Goal: Information Seeking & Learning: Learn about a topic

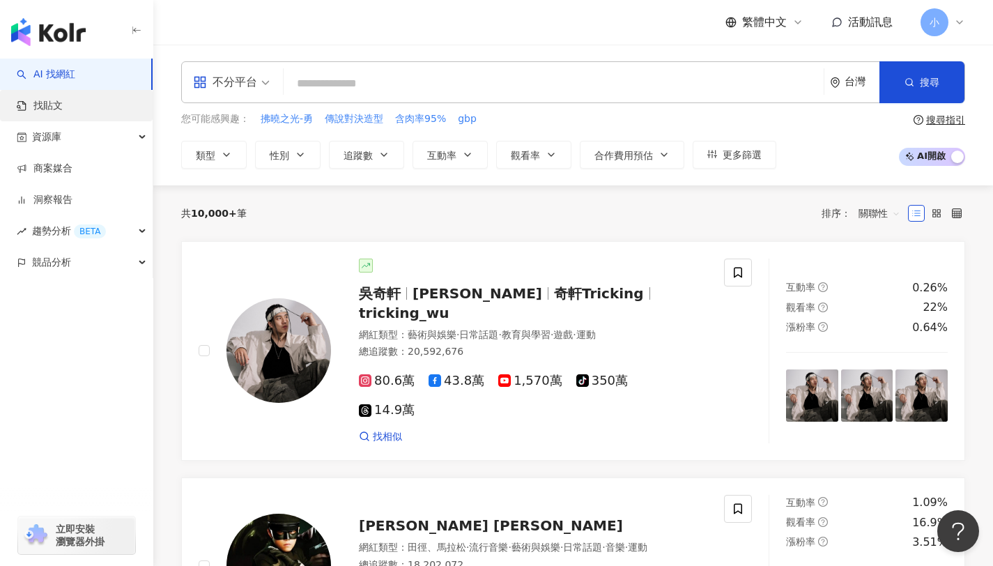
click at [63, 113] on link "找貼文" at bounding box center [40, 106] width 46 height 14
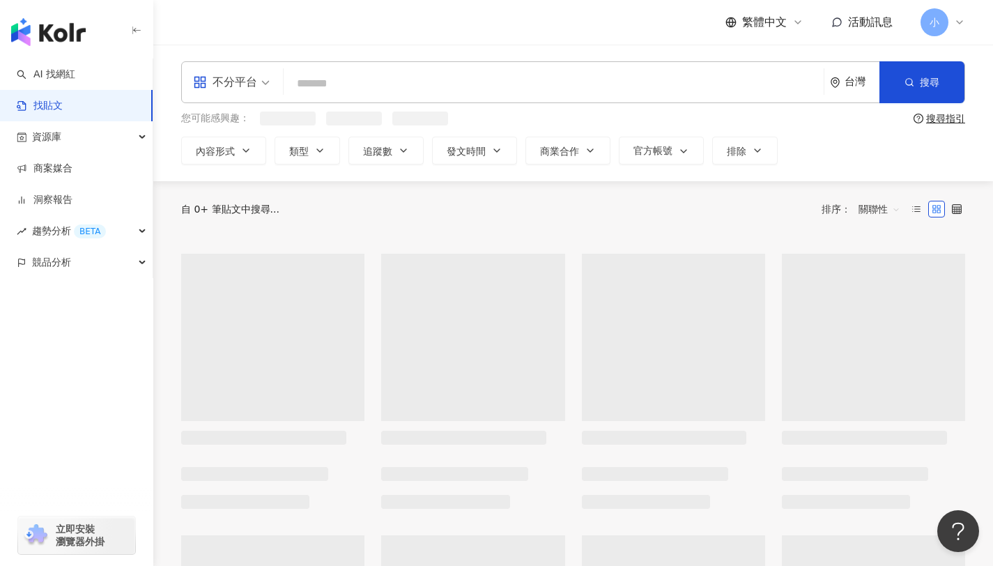
click at [339, 82] on input "search" at bounding box center [553, 83] width 529 height 30
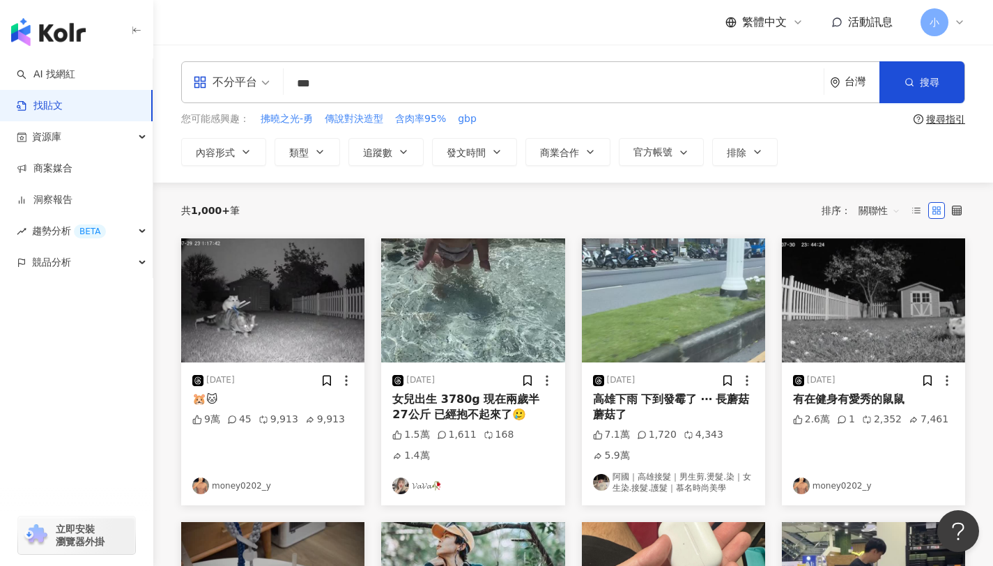
click at [237, 78] on div "不分平台" at bounding box center [225, 82] width 64 height 22
type input "***"
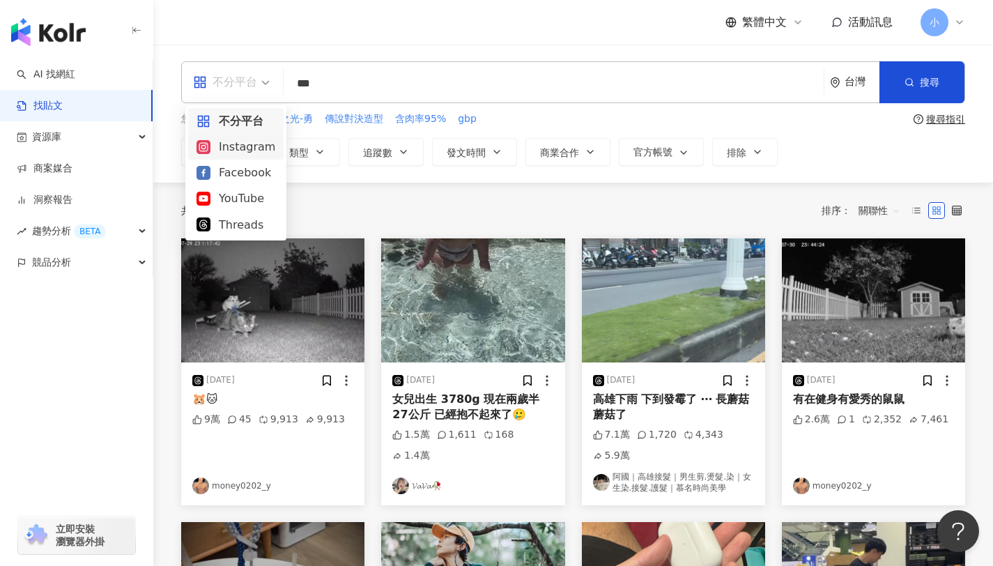
click at [251, 143] on div "Instagram" at bounding box center [236, 146] width 79 height 17
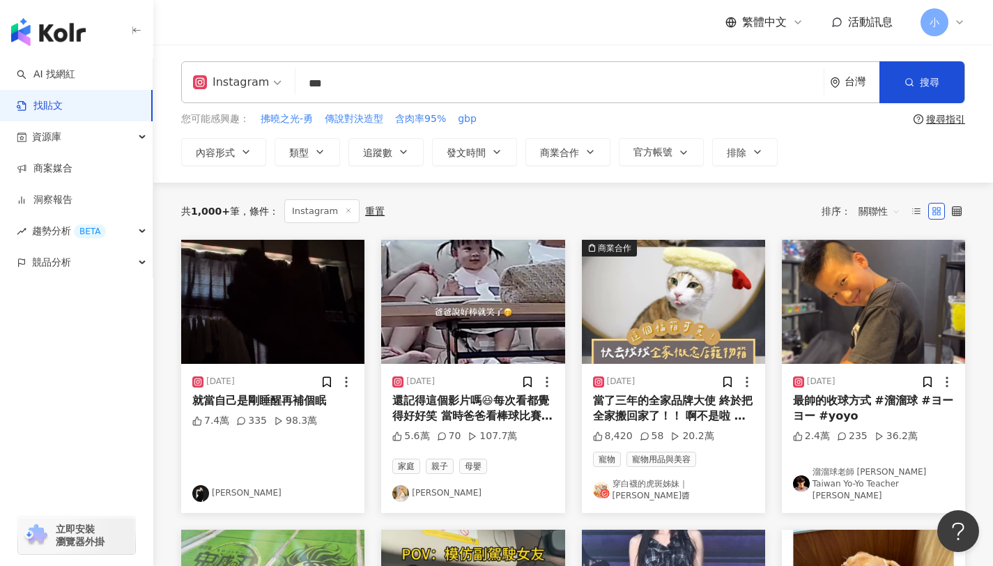
click at [875, 212] on span "關聯性" at bounding box center [880, 211] width 42 height 22
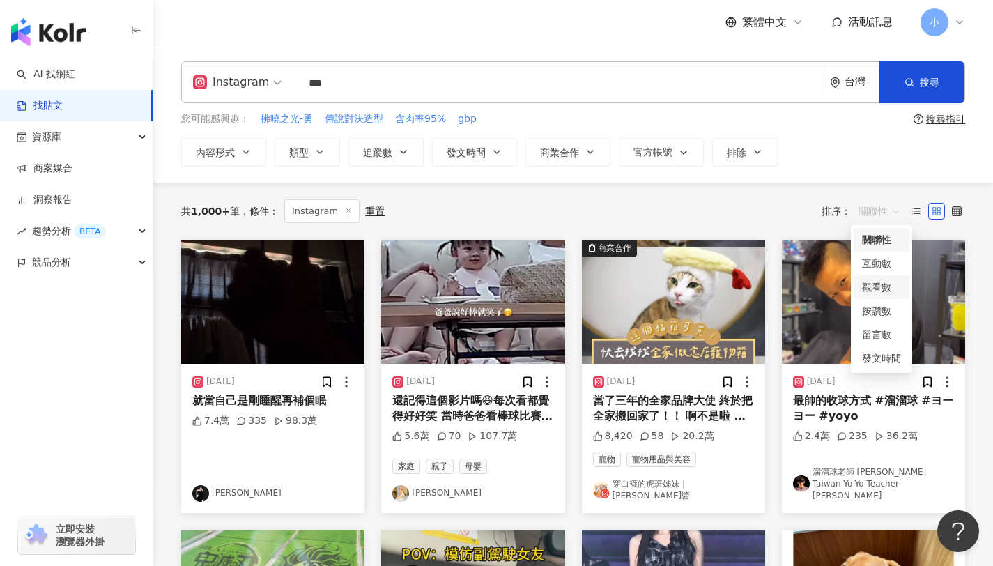
click at [889, 293] on div "觀看數" at bounding box center [881, 286] width 39 height 15
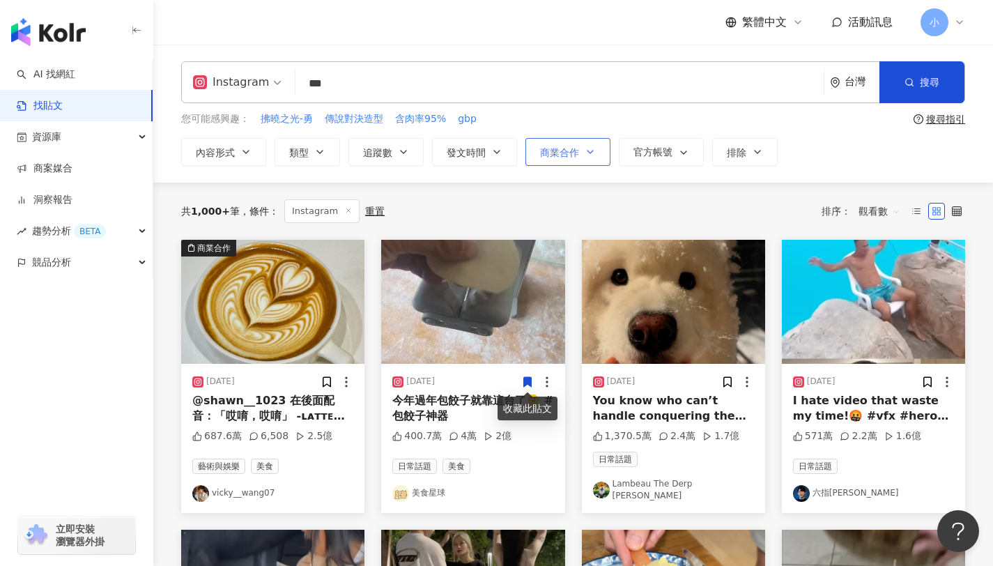
click at [604, 151] on button "商業合作" at bounding box center [567, 152] width 85 height 28
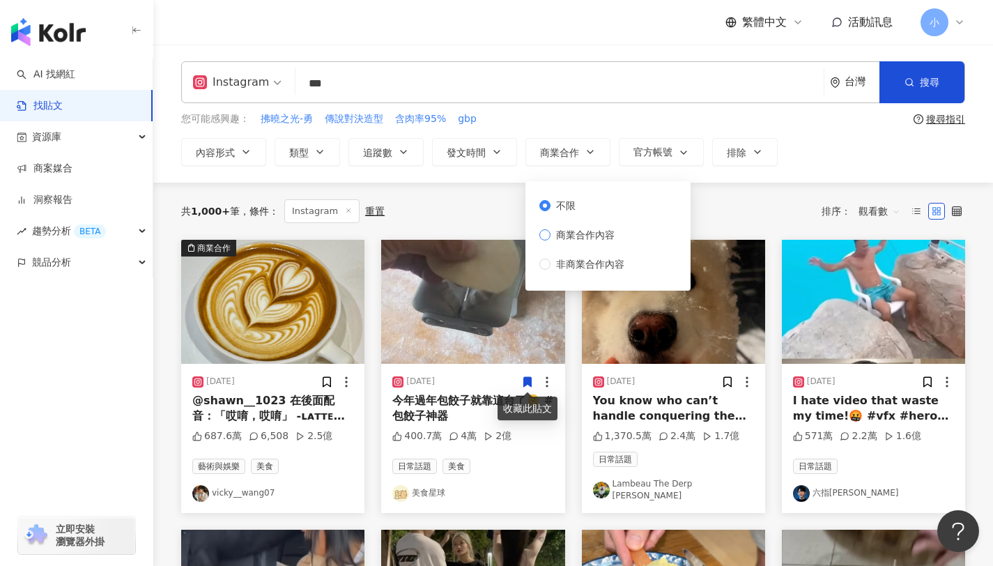
click at [582, 233] on span "商業合作內容" at bounding box center [586, 234] width 70 height 15
click at [479, 226] on div "共 1,000+ 筆 條件 ： Instagram 重置 排序： 觀看數" at bounding box center [573, 211] width 784 height 57
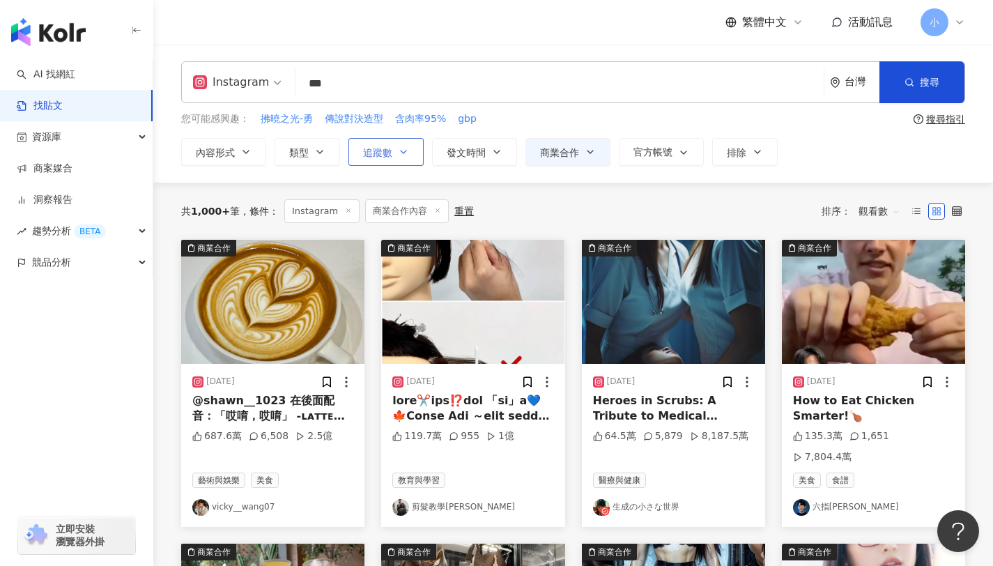
click at [396, 158] on button "追蹤數" at bounding box center [385, 152] width 75 height 28
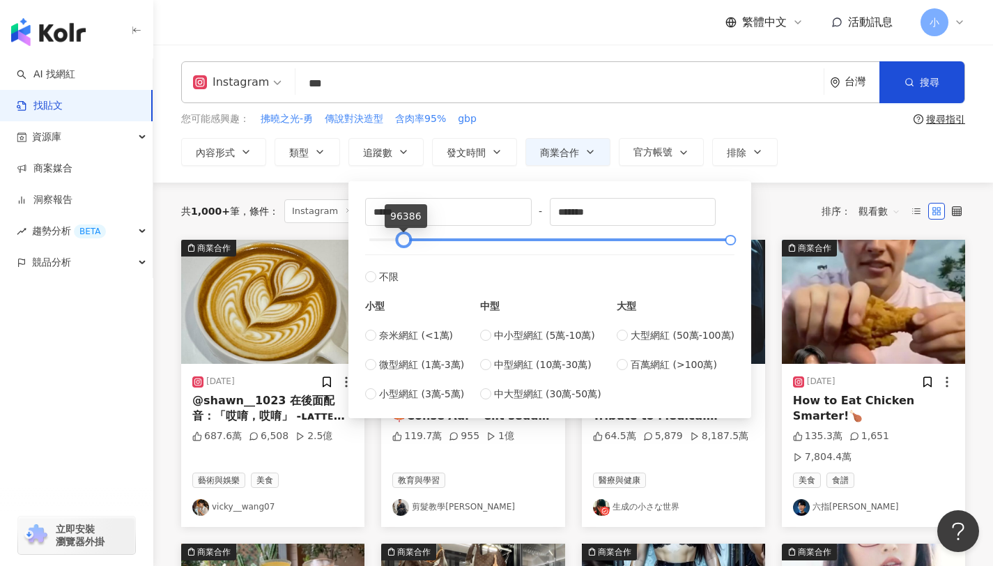
drag, startPoint x: 373, startPoint y: 238, endPoint x: 408, endPoint y: 243, distance: 35.3
click at [408, 243] on div at bounding box center [404, 240] width 8 height 8
drag, startPoint x: 419, startPoint y: 211, endPoint x: 371, endPoint y: 213, distance: 48.1
click at [371, 213] on input "*****" at bounding box center [448, 212] width 165 height 26
type input "*"
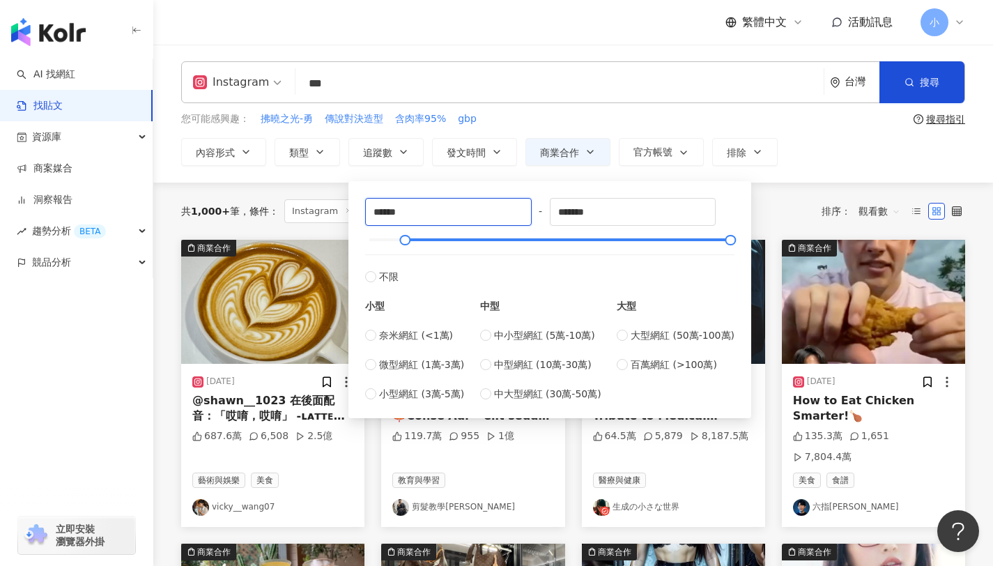
type input "******"
click at [811, 159] on div "內容形式 類型 追蹤數 發文時間 商業合作 官方帳號 排除 不限 商業合作內容 非商業合作內容 ****** - ******* 不限 小型 奈米網紅 (<1…" at bounding box center [573, 152] width 784 height 28
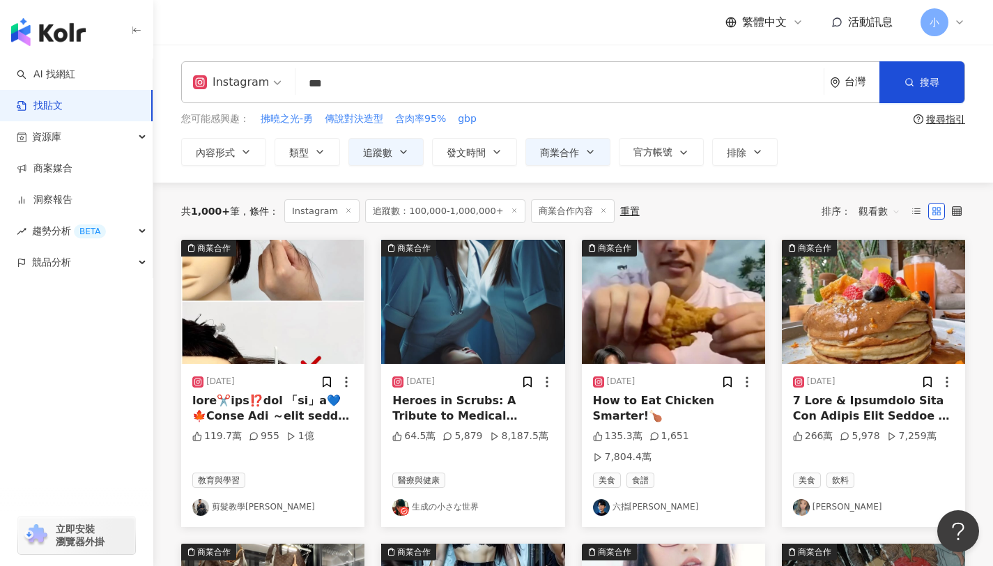
click at [719, 282] on img at bounding box center [673, 302] width 183 height 124
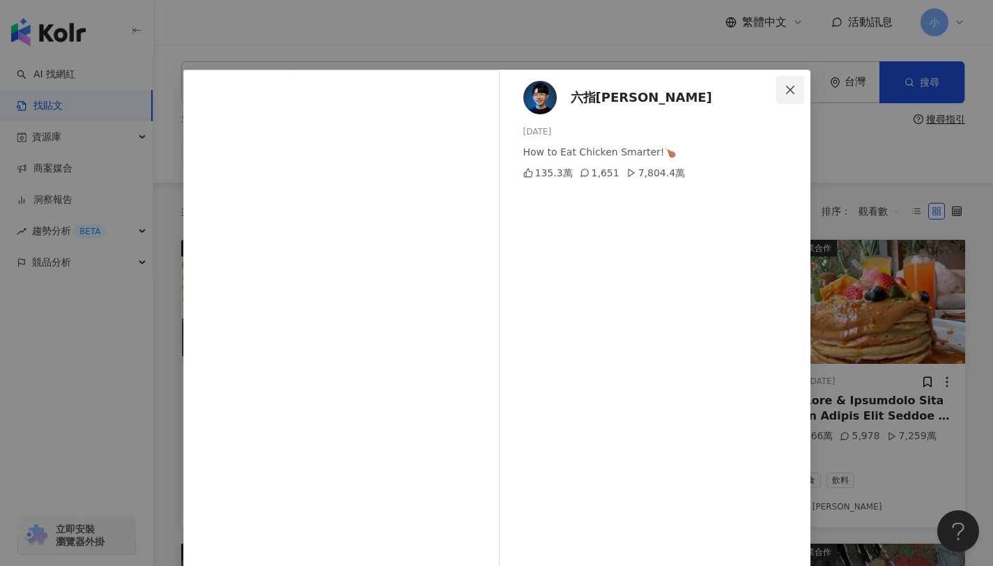
click at [786, 87] on icon "close" at bounding box center [790, 89] width 8 height 8
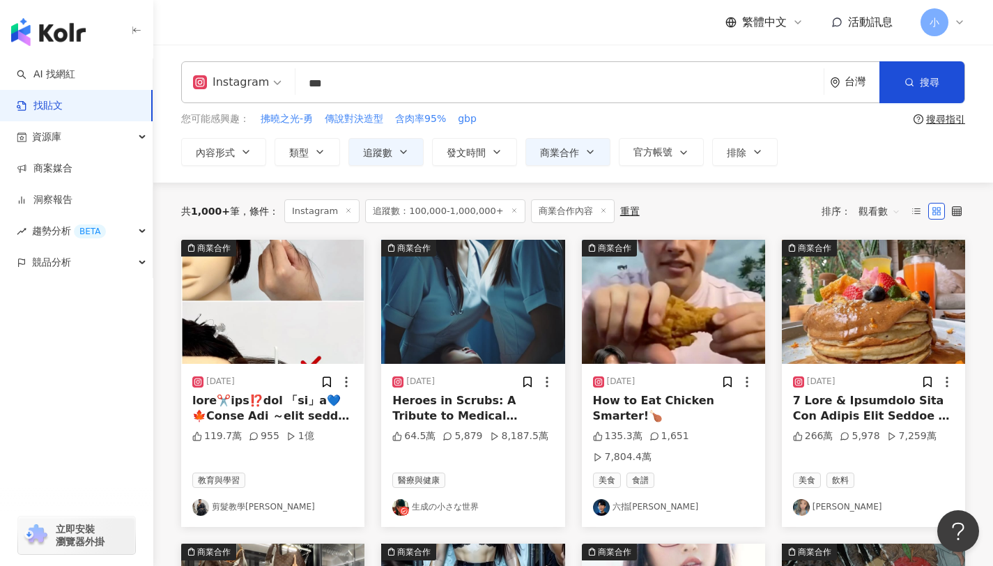
click at [675, 93] on input "***" at bounding box center [559, 83] width 517 height 30
click at [909, 91] on button "搜尋" at bounding box center [921, 82] width 85 height 42
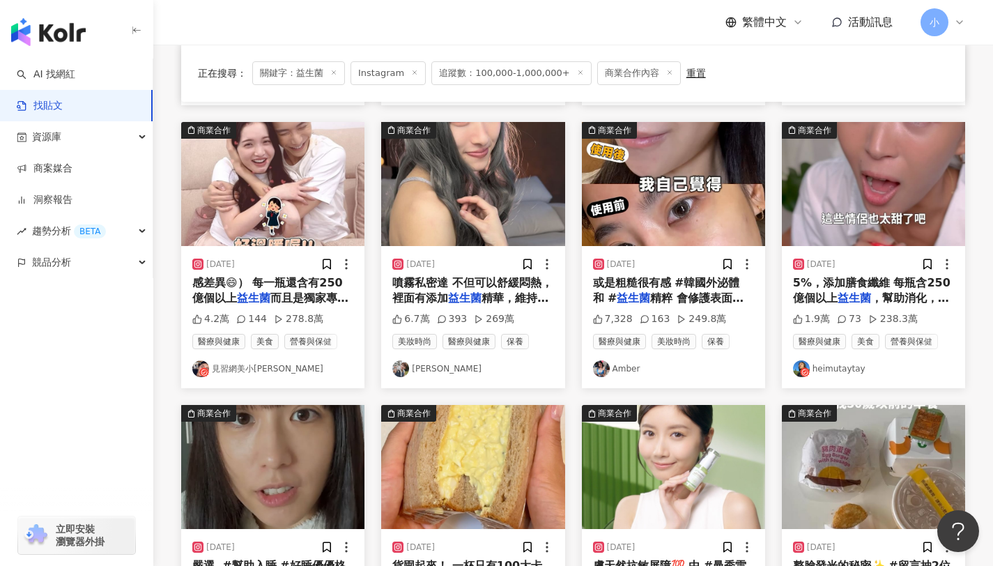
scroll to position [625, 0]
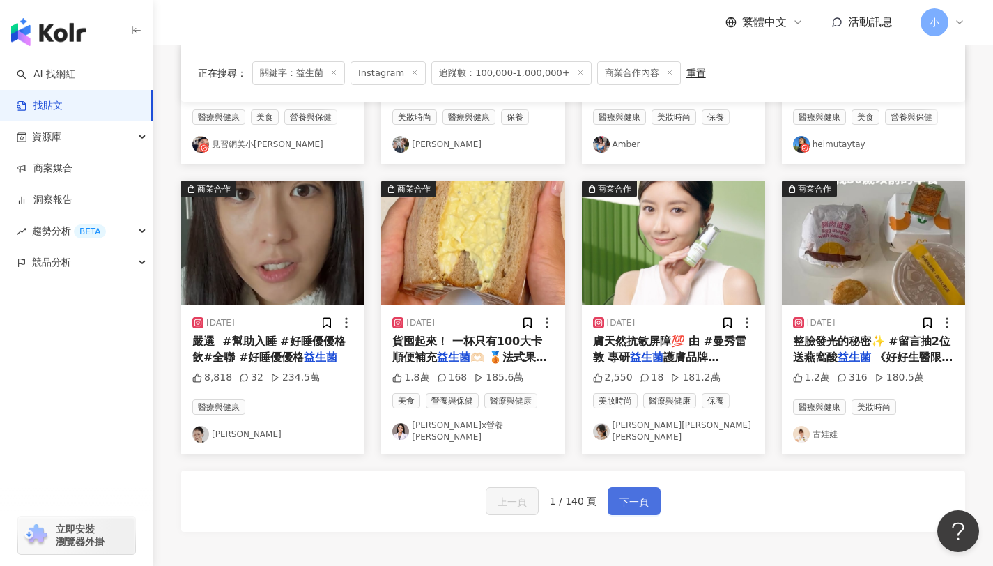
click at [645, 493] on span "下一頁" at bounding box center [634, 501] width 29 height 17
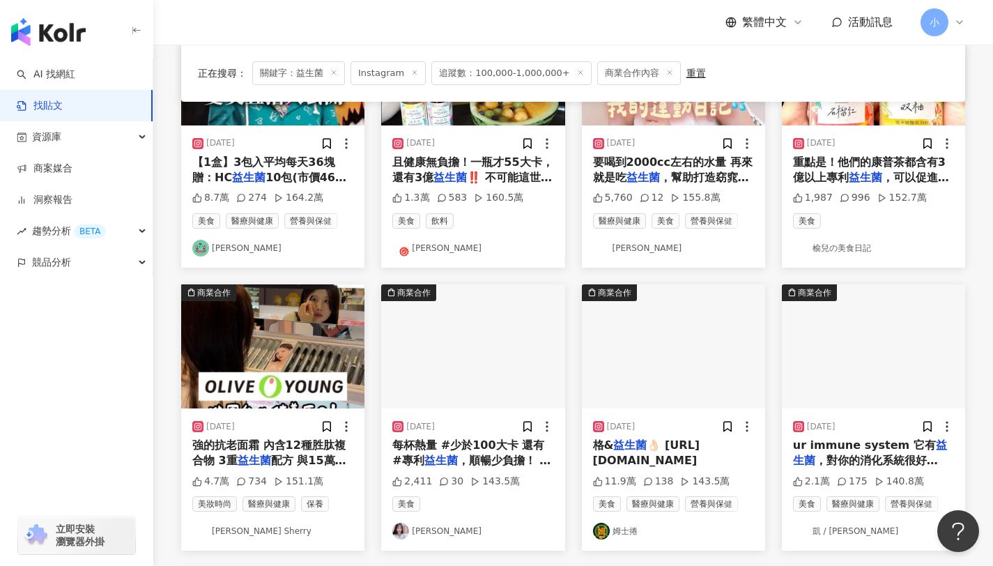
scroll to position [599, 0]
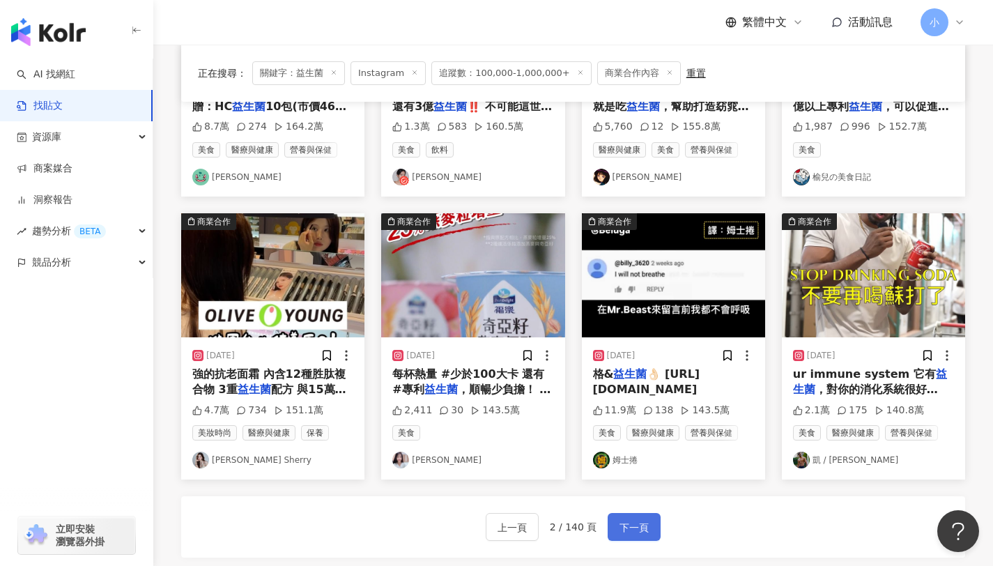
click at [630, 521] on span "下一頁" at bounding box center [634, 527] width 29 height 17
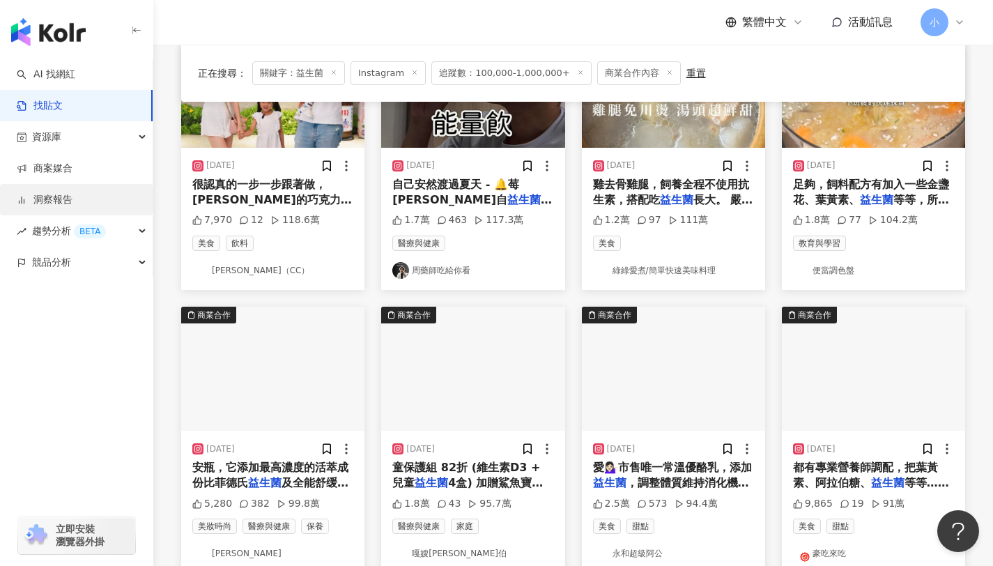
scroll to position [774, 0]
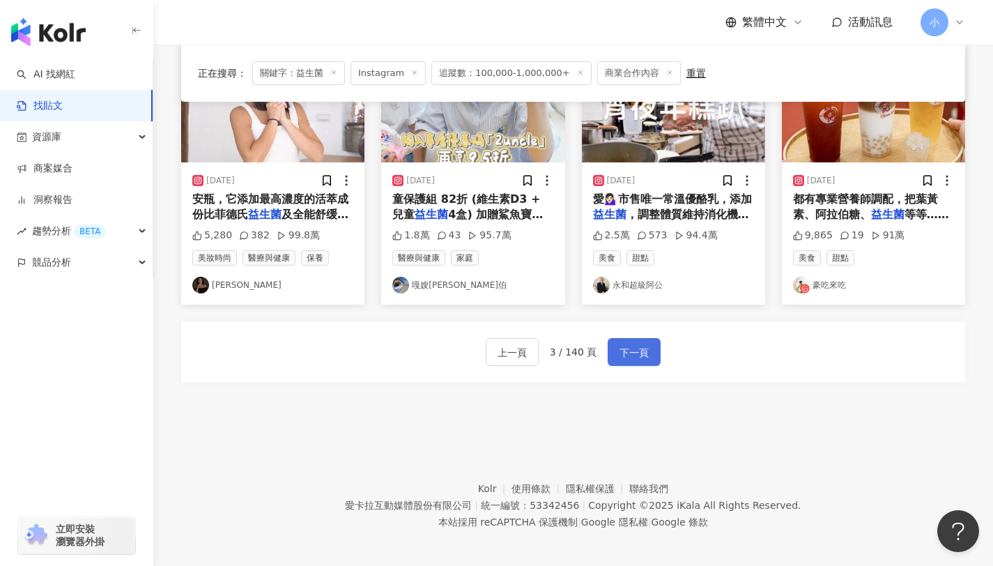
click at [641, 348] on span "下一頁" at bounding box center [634, 352] width 29 height 17
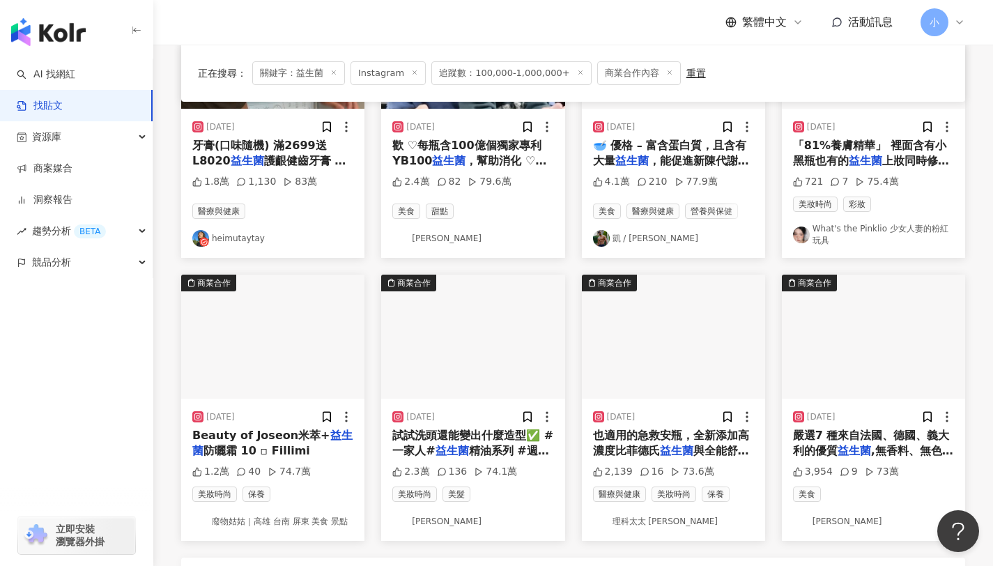
scroll to position [766, 0]
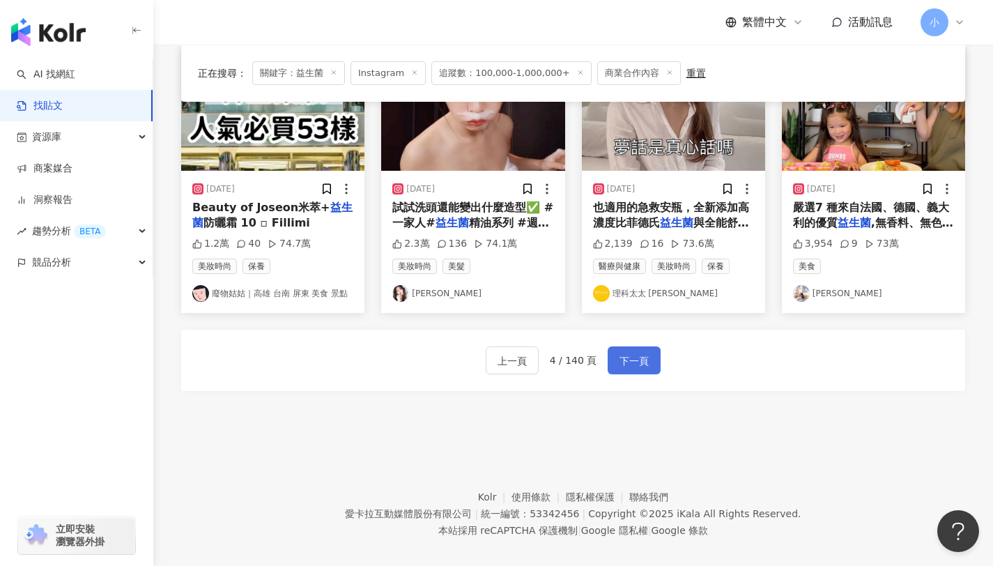
click at [638, 362] on span "下一頁" at bounding box center [634, 361] width 29 height 17
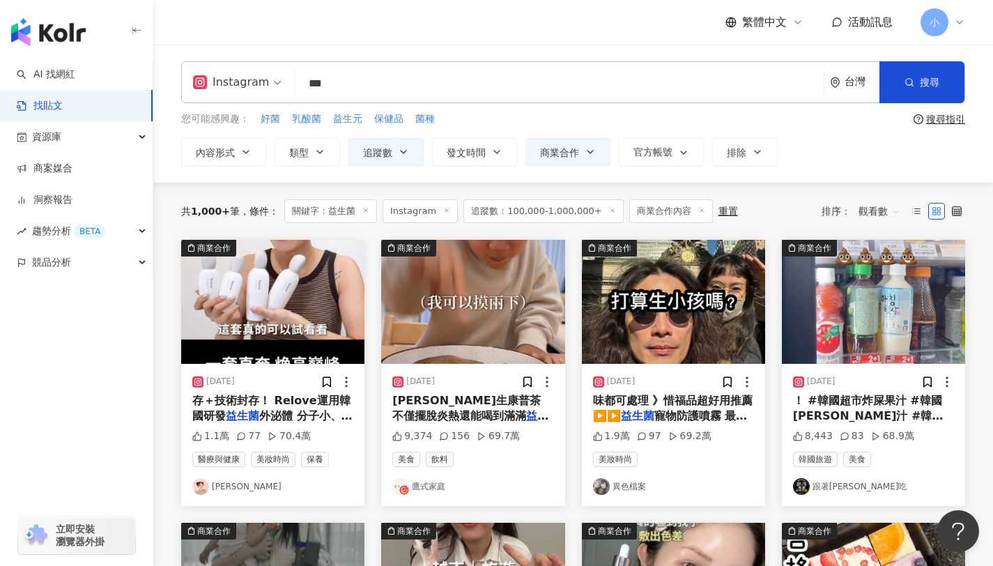
scroll to position [774, 0]
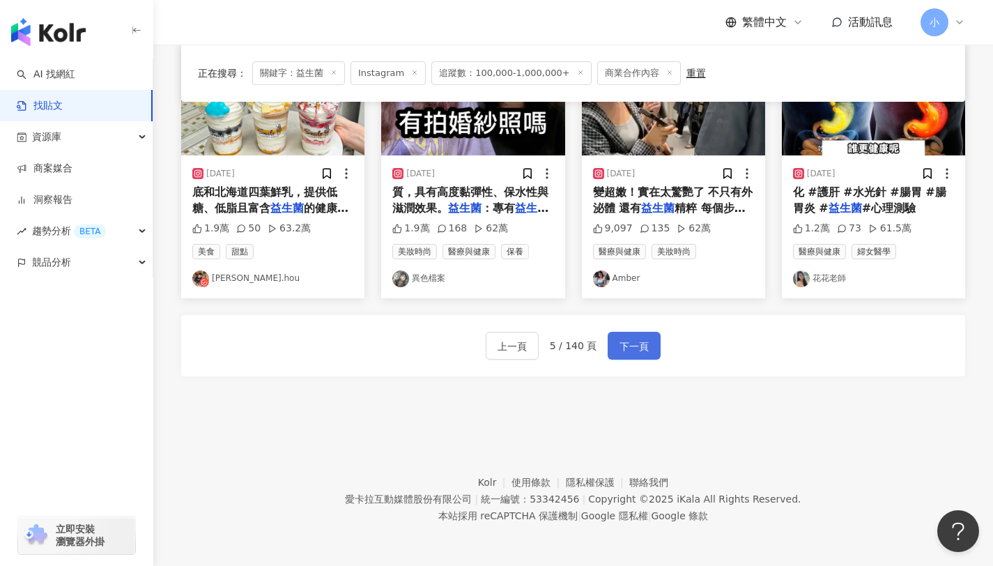
click at [643, 345] on span "下一頁" at bounding box center [634, 346] width 29 height 17
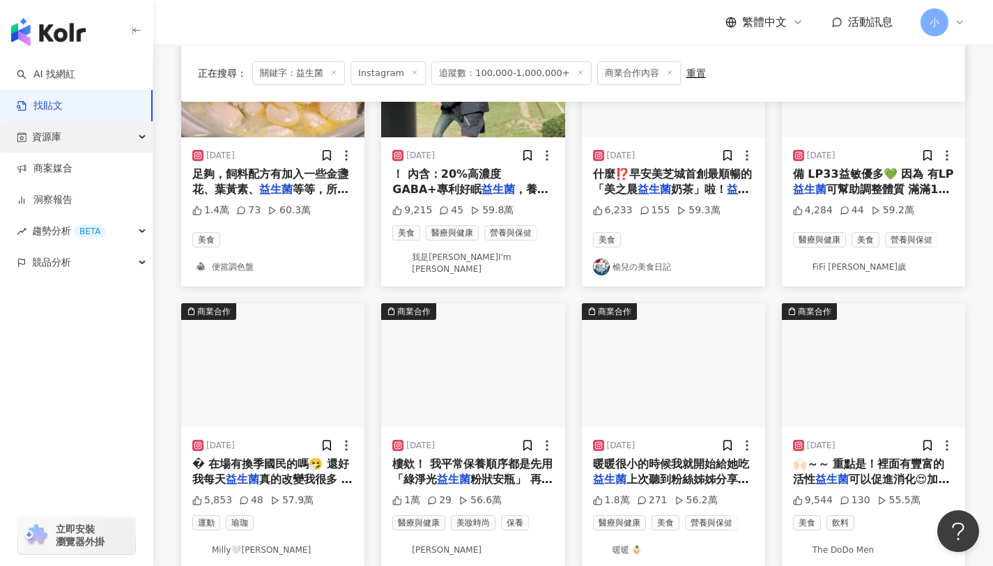
scroll to position [700, 0]
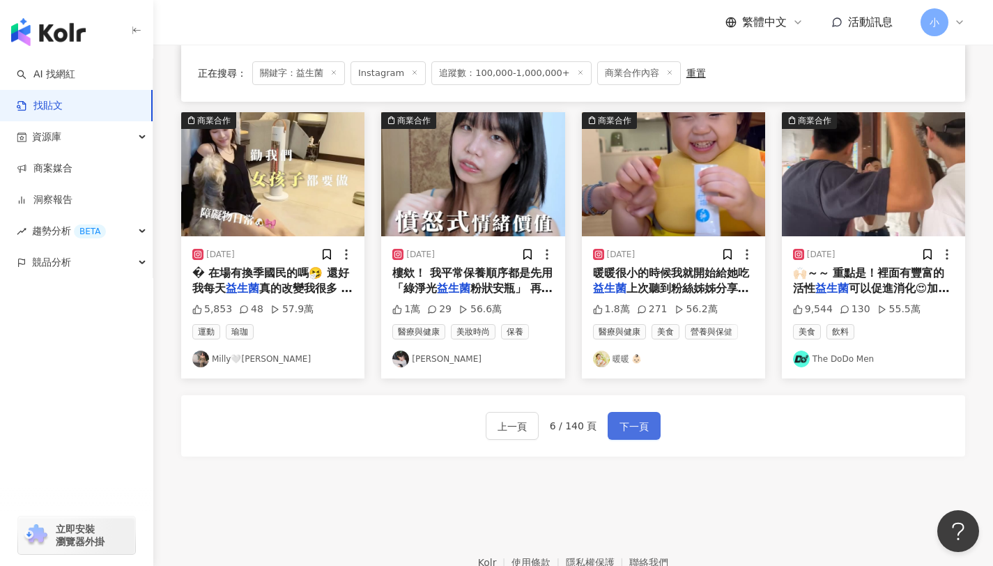
click at [634, 418] on span "下一頁" at bounding box center [634, 426] width 29 height 17
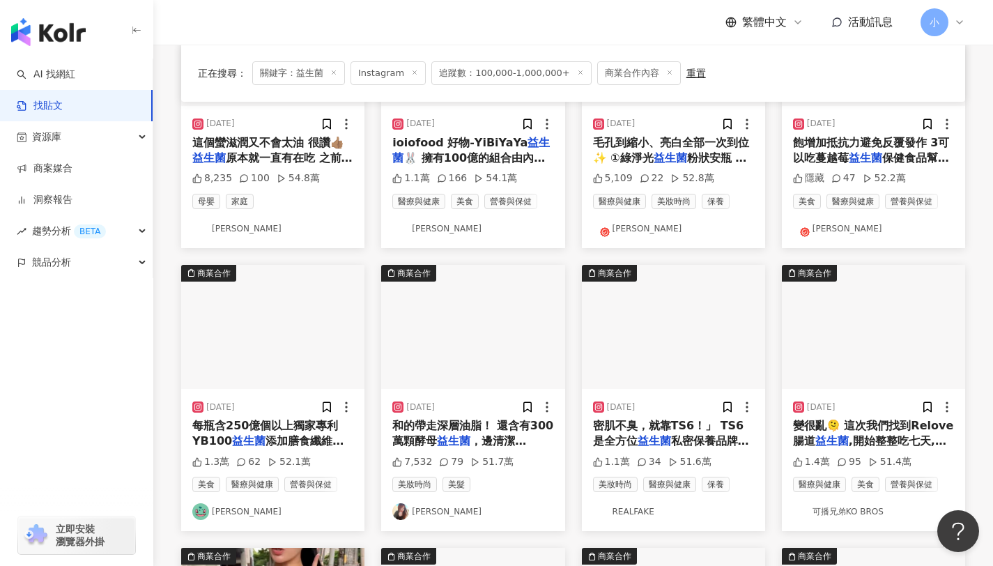
scroll to position [305, 0]
